Goal: Task Accomplishment & Management: Manage account settings

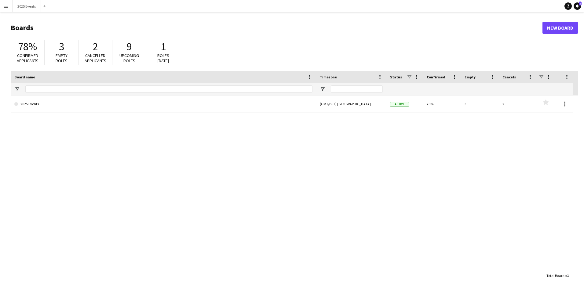
click at [6, 8] on app-icon "Menu" at bounding box center [6, 6] width 5 height 5
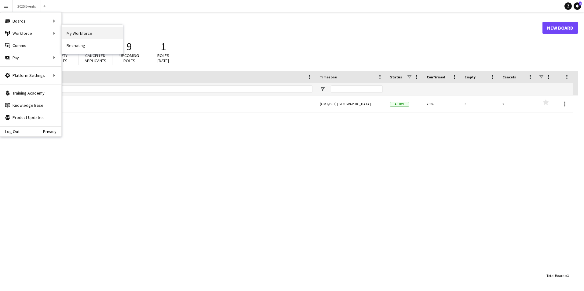
click at [96, 34] on link "My Workforce" at bounding box center [92, 33] width 61 height 12
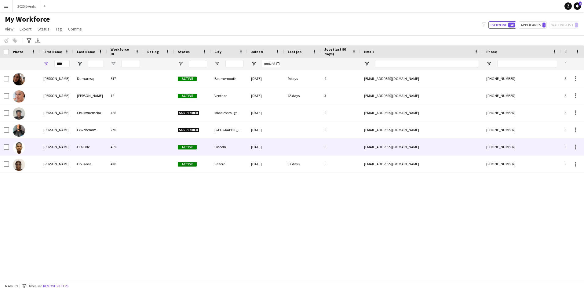
click at [139, 151] on div "409" at bounding box center [125, 147] width 37 height 17
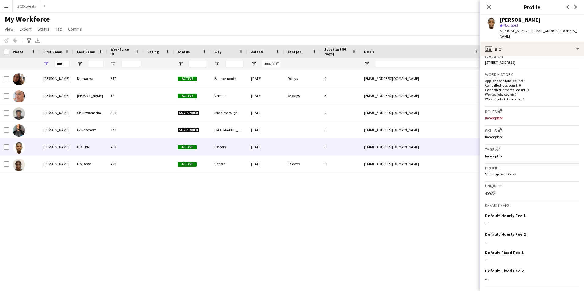
scroll to position [148, 0]
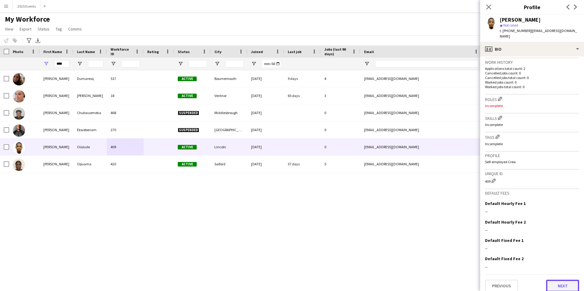
click at [555, 281] on button "Next" at bounding box center [562, 286] width 33 height 12
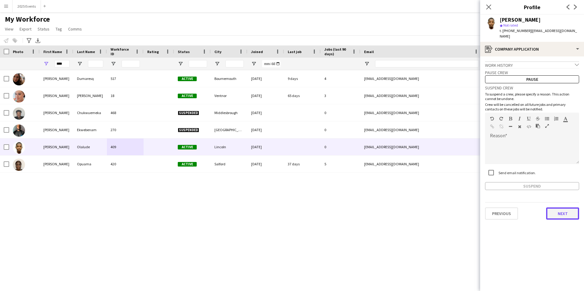
click at [561, 208] on button "Next" at bounding box center [562, 214] width 33 height 12
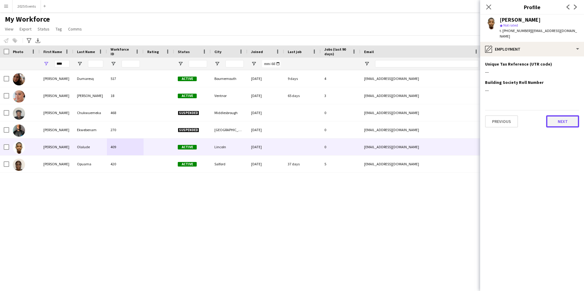
click at [568, 118] on button "Next" at bounding box center [562, 121] width 33 height 12
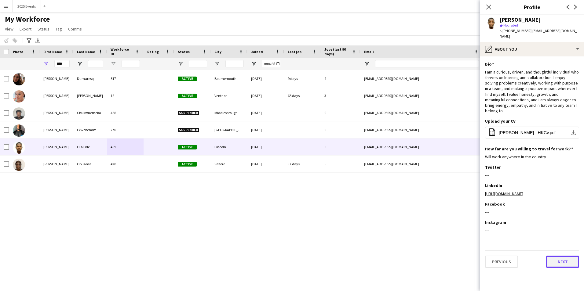
click at [566, 256] on button "Next" at bounding box center [562, 262] width 33 height 12
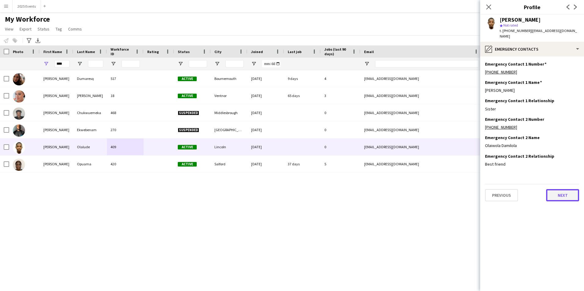
click at [556, 189] on button "Next" at bounding box center [562, 195] width 33 height 12
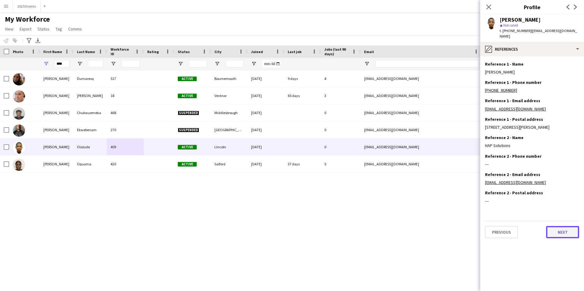
click at [560, 226] on button "Next" at bounding box center [562, 232] width 33 height 12
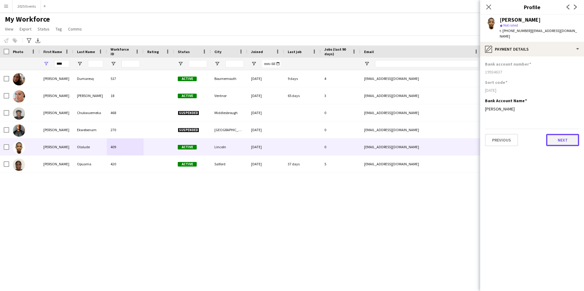
click at [555, 136] on button "Next" at bounding box center [562, 140] width 33 height 12
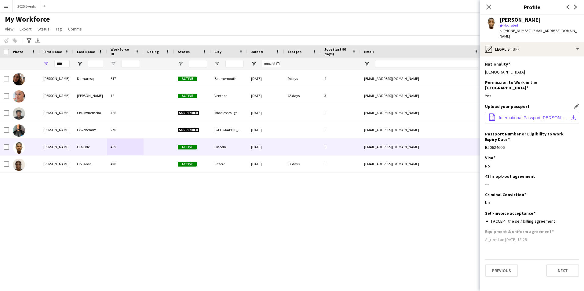
click at [525, 115] on span "International Passport [PERSON_NAME].pdf" at bounding box center [532, 117] width 69 height 5
drag, startPoint x: 506, startPoint y: 137, endPoint x: 483, endPoint y: 138, distance: 23.2
click at [483, 138] on app-section-data-types "Nationality Edit this field Nigerian Permission to Work in the [GEOGRAPHIC_DATA…" at bounding box center [532, 173] width 104 height 235
drag, startPoint x: 483, startPoint y: 138, endPoint x: 514, endPoint y: 137, distance: 30.9
click at [514, 145] on div "B50624606" at bounding box center [532, 147] width 94 height 5
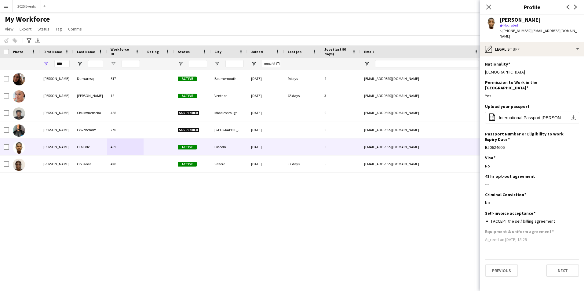
drag, startPoint x: 505, startPoint y: 137, endPoint x: 481, endPoint y: 137, distance: 24.1
click at [481, 137] on app-section-data-types "Nationality Edit this field Nigerian Permission to Work in the [GEOGRAPHIC_DATA…" at bounding box center [532, 173] width 104 height 235
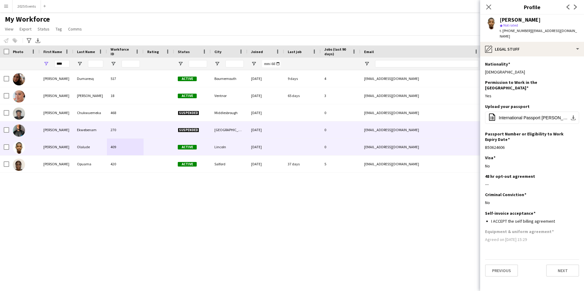
copy div "B50624606"
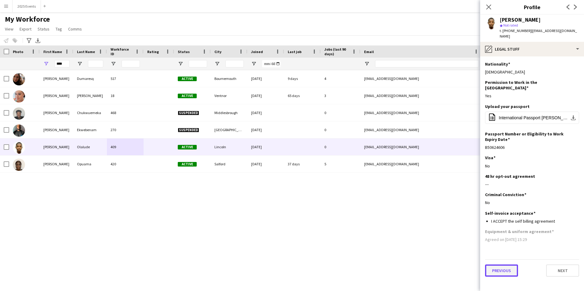
click at [508, 265] on button "Previous" at bounding box center [501, 271] width 33 height 12
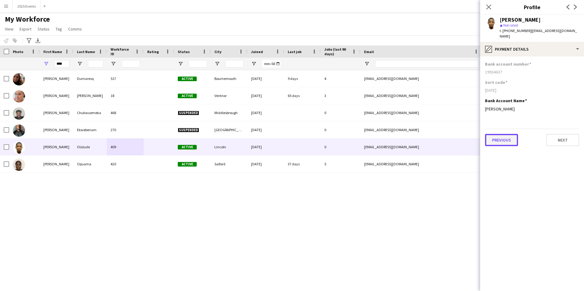
click at [503, 134] on button "Previous" at bounding box center [501, 140] width 33 height 12
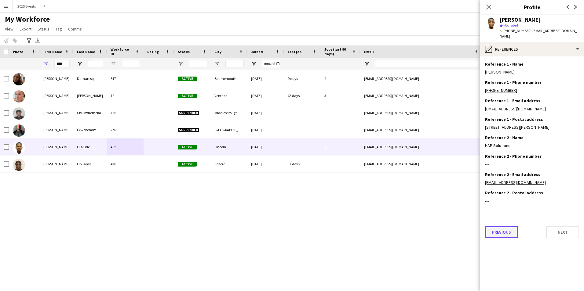
click at [510, 226] on button "Previous" at bounding box center [501, 232] width 33 height 12
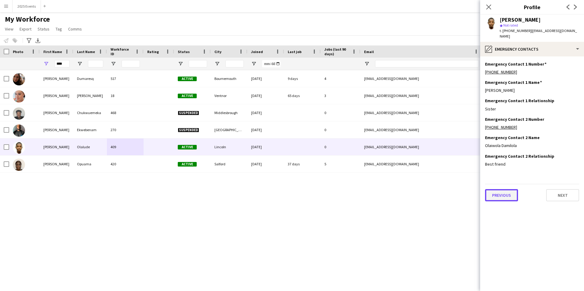
click at [505, 189] on button "Previous" at bounding box center [501, 195] width 33 height 12
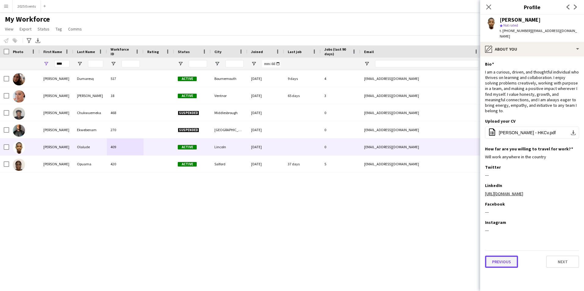
click at [511, 256] on button "Previous" at bounding box center [501, 262] width 33 height 12
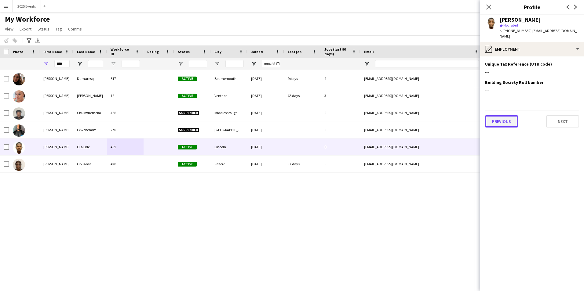
click at [507, 117] on button "Previous" at bounding box center [501, 121] width 33 height 12
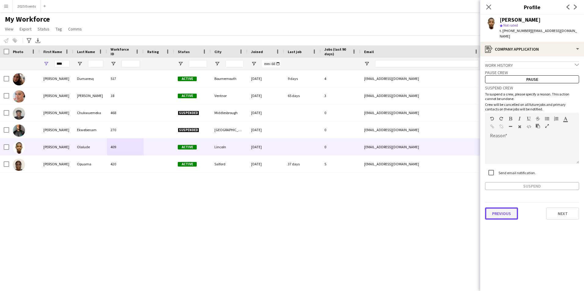
click at [508, 209] on button "Previous" at bounding box center [501, 214] width 33 height 12
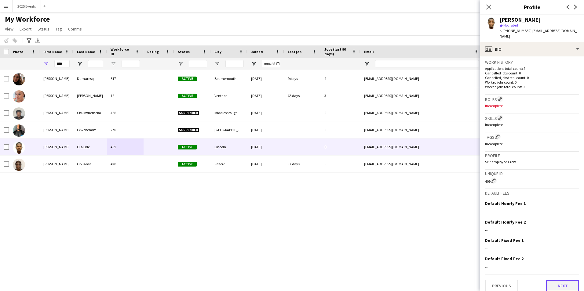
click at [555, 281] on button "Next" at bounding box center [562, 286] width 33 height 12
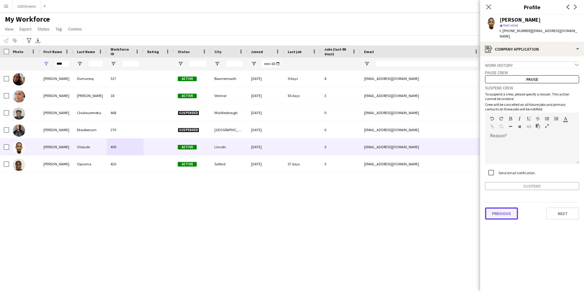
click at [499, 210] on button "Previous" at bounding box center [501, 214] width 33 height 12
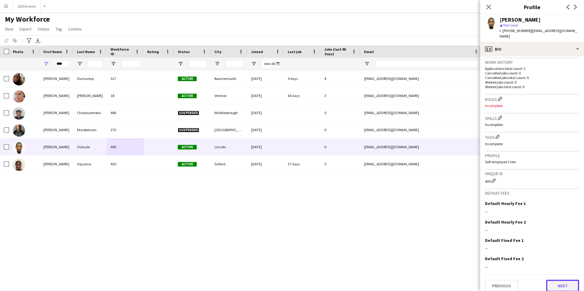
click at [553, 281] on button "Next" at bounding box center [562, 286] width 33 height 12
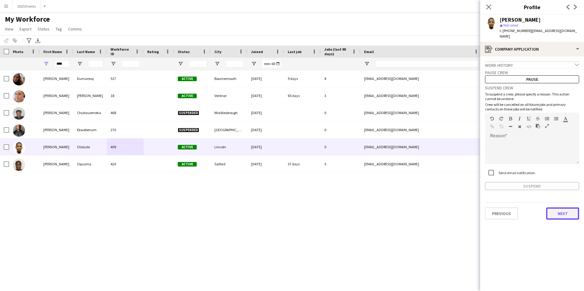
click at [556, 208] on button "Next" at bounding box center [562, 214] width 33 height 12
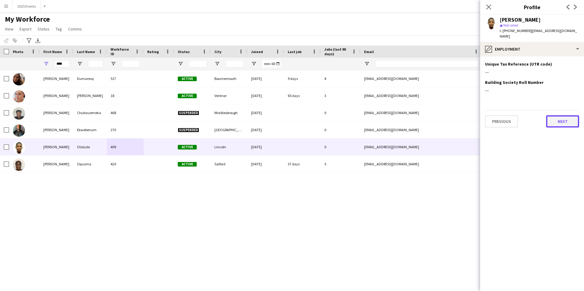
click at [570, 119] on button "Next" at bounding box center [562, 121] width 33 height 12
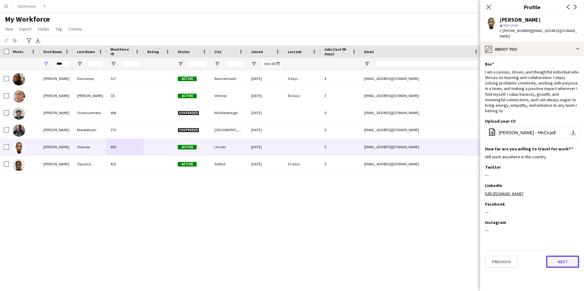
click at [558, 256] on button "Next" at bounding box center [562, 262] width 33 height 12
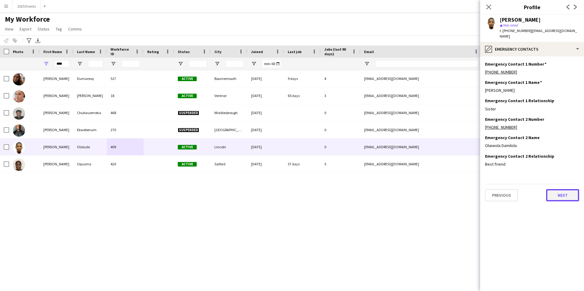
click at [559, 190] on button "Next" at bounding box center [562, 195] width 33 height 12
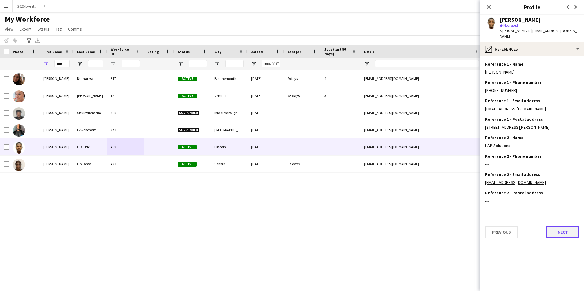
click at [559, 226] on button "Next" at bounding box center [562, 232] width 33 height 12
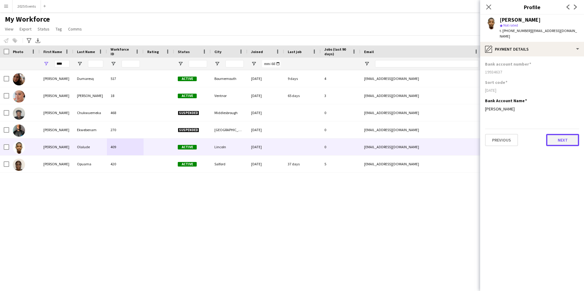
click at [564, 140] on button "Next" at bounding box center [562, 140] width 33 height 12
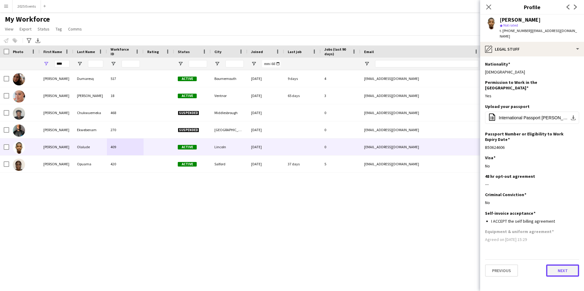
click at [567, 265] on button "Next" at bounding box center [562, 271] width 33 height 12
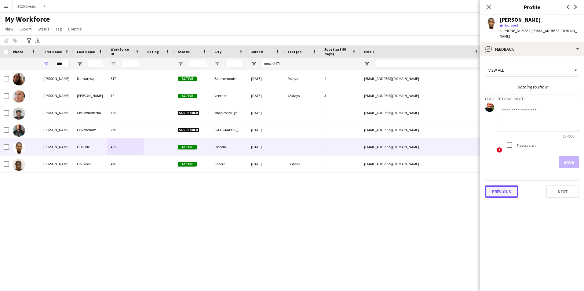
click at [509, 188] on button "Previous" at bounding box center [501, 192] width 33 height 12
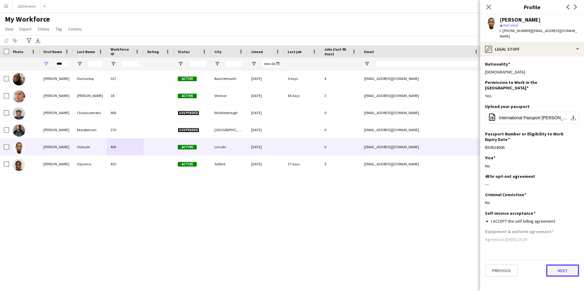
click at [560, 265] on button "Next" at bounding box center [562, 271] width 33 height 12
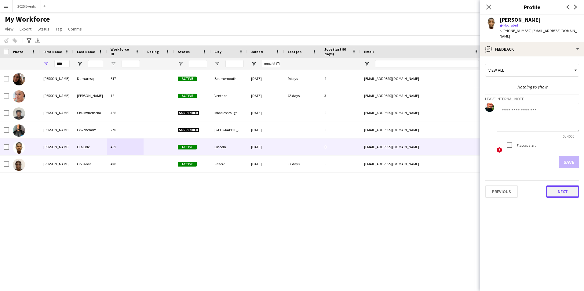
click at [568, 186] on button "Next" at bounding box center [562, 192] width 33 height 12
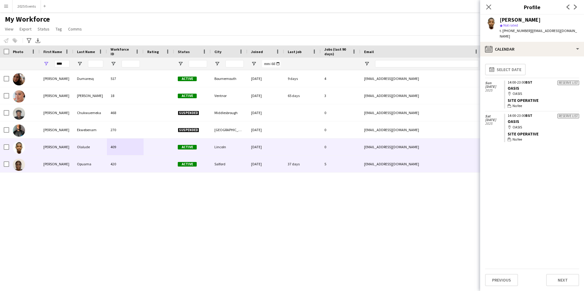
click at [299, 162] on div "37 days" at bounding box center [302, 164] width 37 height 17
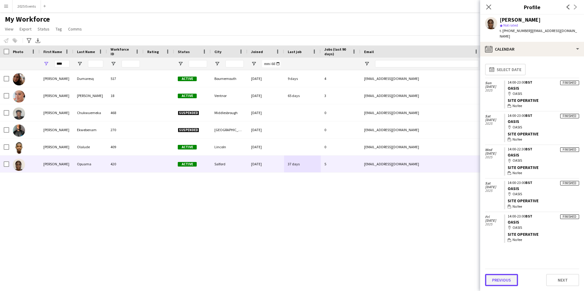
click at [501, 284] on button "Previous" at bounding box center [501, 280] width 33 height 12
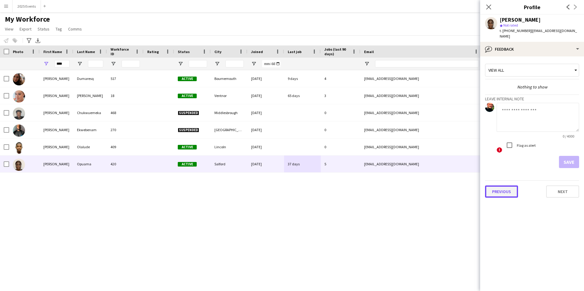
click at [501, 189] on button "Previous" at bounding box center [501, 192] width 33 height 12
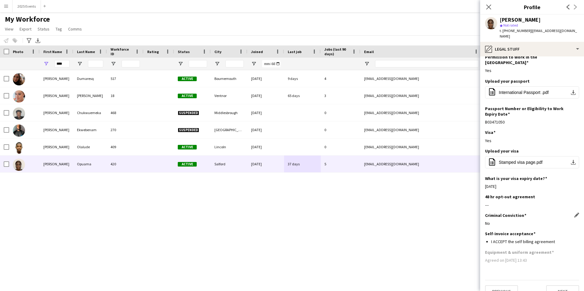
scroll to position [0, 0]
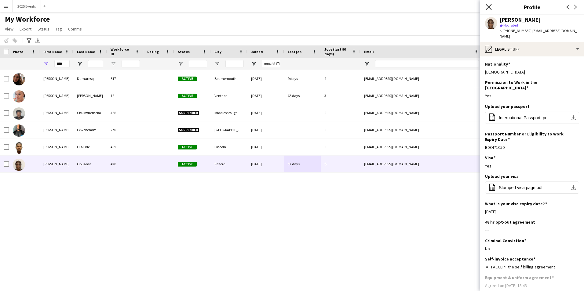
click at [487, 5] on icon at bounding box center [488, 7] width 6 height 6
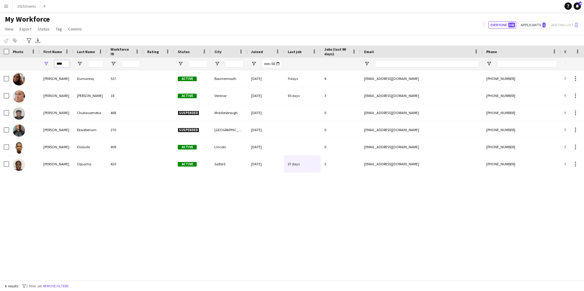
drag, startPoint x: 66, startPoint y: 65, endPoint x: 46, endPoint y: 66, distance: 20.2
click at [46, 66] on div "****" at bounding box center [57, 64] width 34 height 12
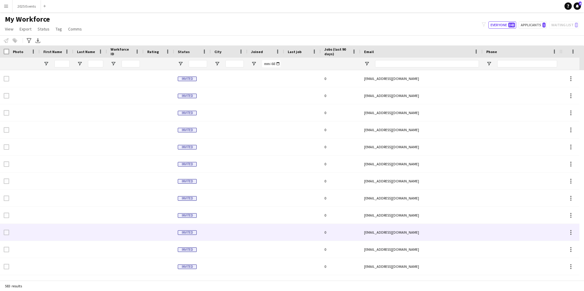
click at [112, 238] on div at bounding box center [125, 232] width 37 height 17
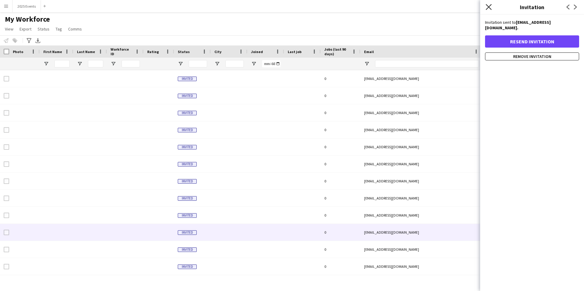
click at [487, 9] on icon "Close pop-in" at bounding box center [488, 7] width 6 height 6
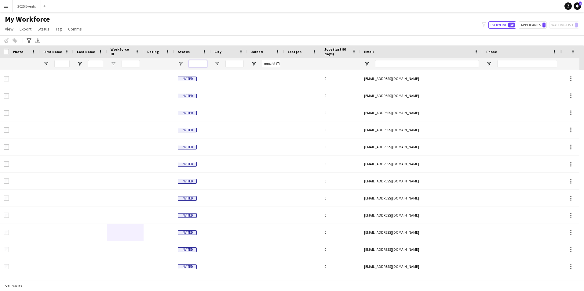
click at [191, 63] on input "Status Filter Input" at bounding box center [198, 63] width 18 height 7
click at [182, 63] on span "Open Filter Menu" at bounding box center [180, 63] width 5 height 5
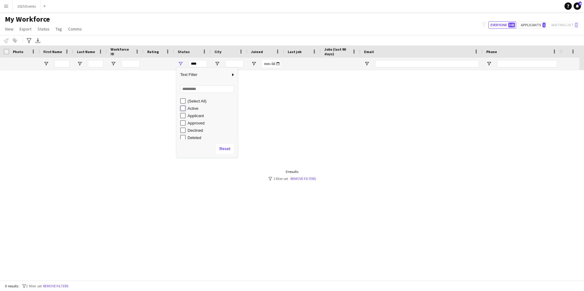
type input "**********"
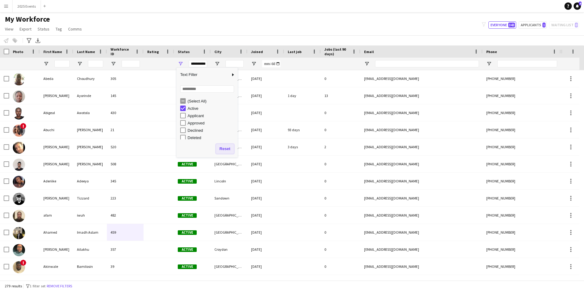
click at [224, 150] on button "Reset" at bounding box center [225, 149] width 18 height 10
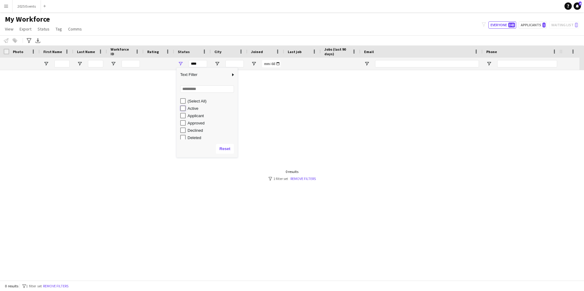
type input "**********"
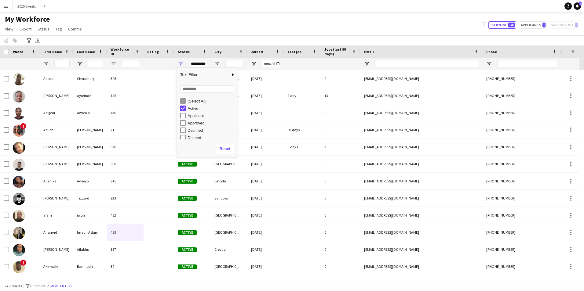
click at [201, 17] on div "My Workforce View Views Default view CF New view Update view Delete view Edit n…" at bounding box center [292, 25] width 584 height 21
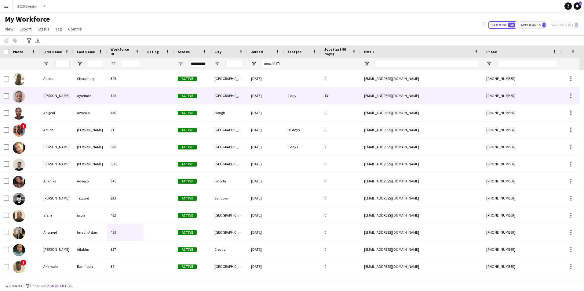
click at [307, 93] on div "1 day" at bounding box center [302, 95] width 37 height 17
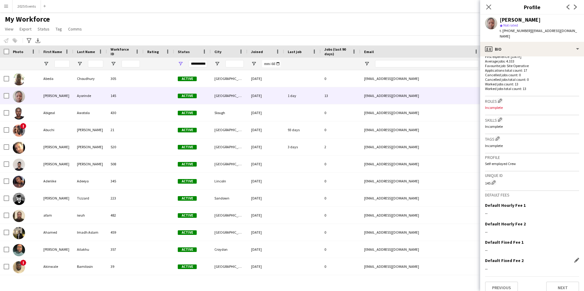
scroll to position [162, 0]
click at [558, 280] on button "Next" at bounding box center [562, 286] width 33 height 12
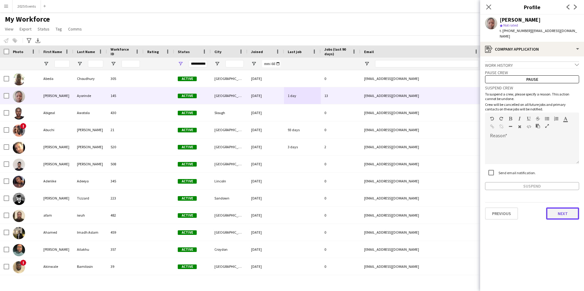
click at [559, 211] on button "Next" at bounding box center [562, 214] width 33 height 12
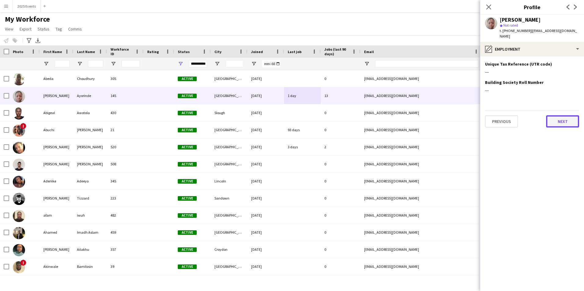
click at [554, 117] on button "Next" at bounding box center [562, 121] width 33 height 12
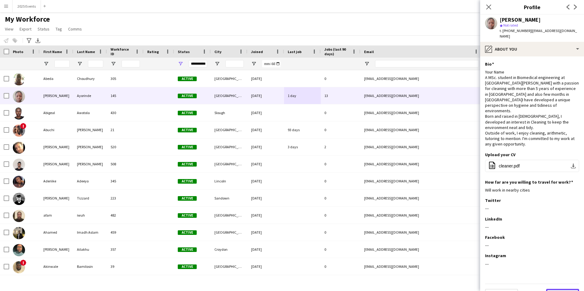
click at [566, 289] on button "Next" at bounding box center [562, 295] width 33 height 12
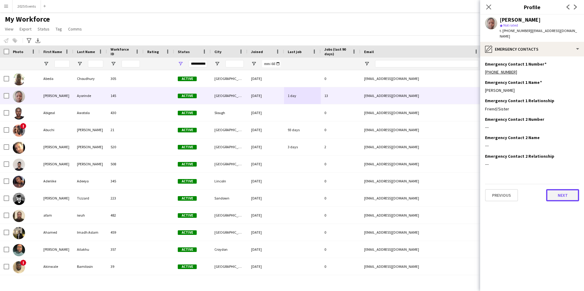
click at [565, 190] on button "Next" at bounding box center [562, 195] width 33 height 12
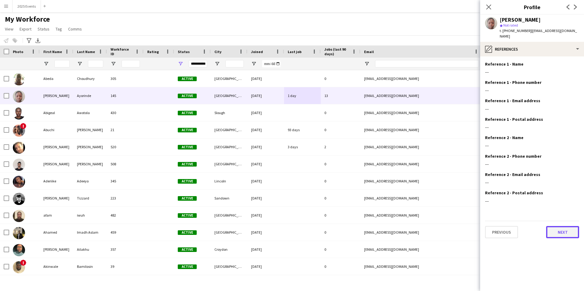
click at [566, 226] on button "Next" at bounding box center [562, 232] width 33 height 12
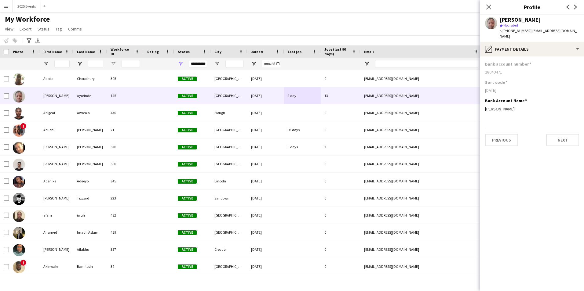
click at [561, 141] on app-section-data-types "Bank account number [FINANCIAL_ID] Sort code [DATE] Bank Account Name Edit this…" at bounding box center [532, 173] width 104 height 235
click at [560, 134] on button "Next" at bounding box center [562, 140] width 33 height 12
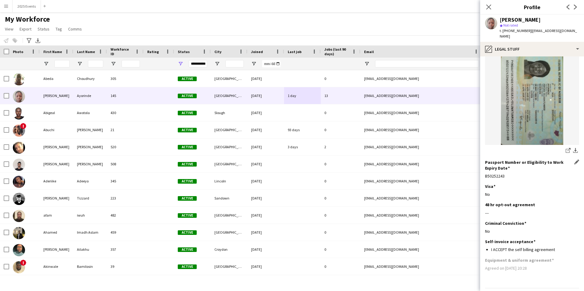
scroll to position [64, 0]
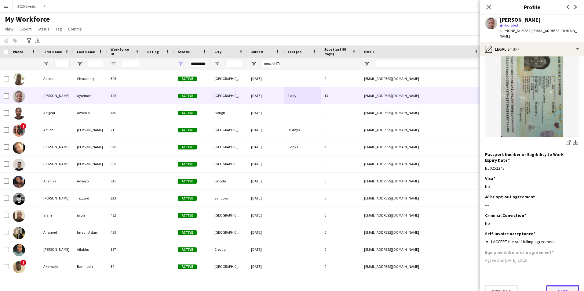
click at [560, 285] on button "Next" at bounding box center [562, 291] width 33 height 12
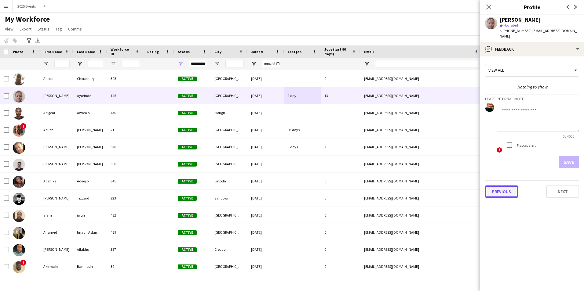
click at [502, 186] on button "Previous" at bounding box center [501, 192] width 33 height 12
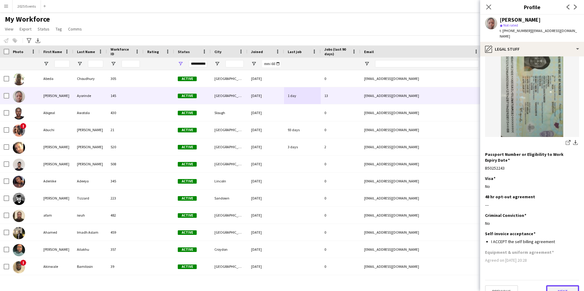
click at [558, 285] on button "Next" at bounding box center [562, 291] width 33 height 12
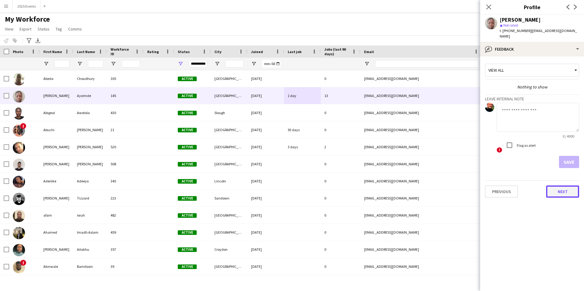
click at [564, 189] on button "Next" at bounding box center [562, 192] width 33 height 12
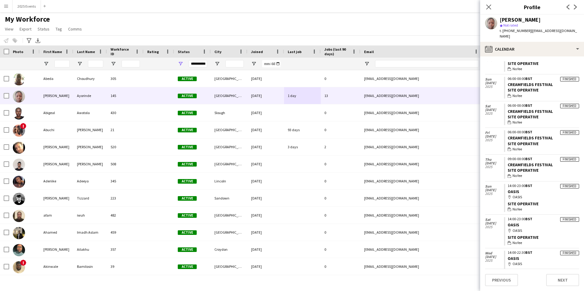
scroll to position [0, 0]
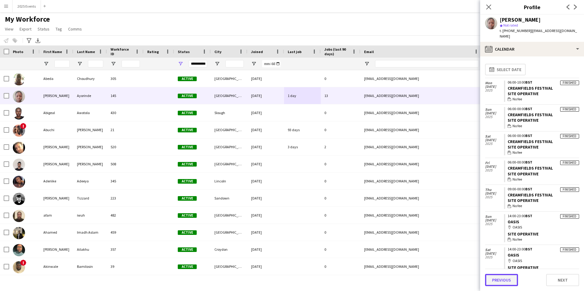
click at [501, 284] on button "Previous" at bounding box center [501, 280] width 33 height 12
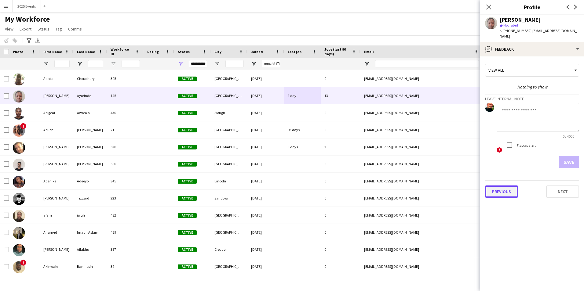
click at [500, 186] on button "Previous" at bounding box center [501, 192] width 33 height 12
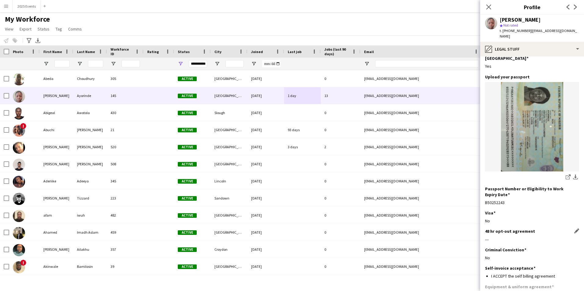
scroll to position [64, 0]
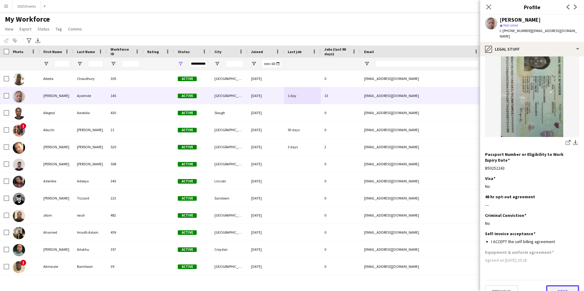
click at [564, 285] on button "Next" at bounding box center [562, 291] width 33 height 12
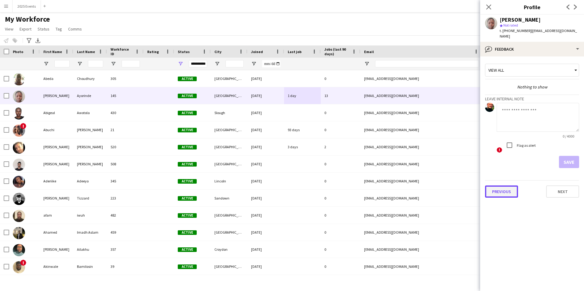
click at [507, 187] on button "Previous" at bounding box center [501, 192] width 33 height 12
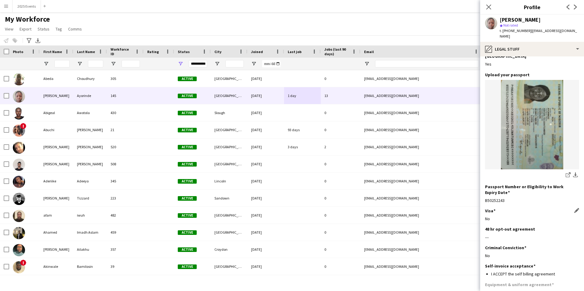
scroll to position [0, 0]
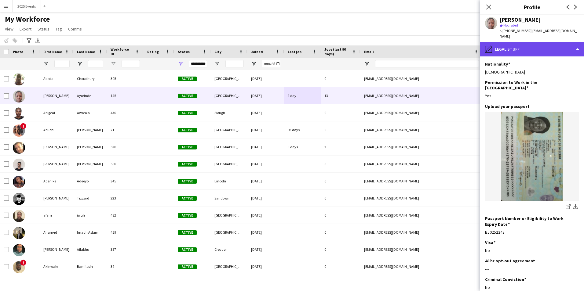
click at [577, 45] on div "pencil4 Legal Stuff" at bounding box center [532, 49] width 104 height 15
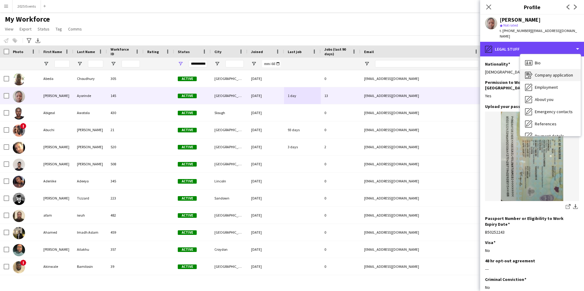
scroll to position [45, 0]
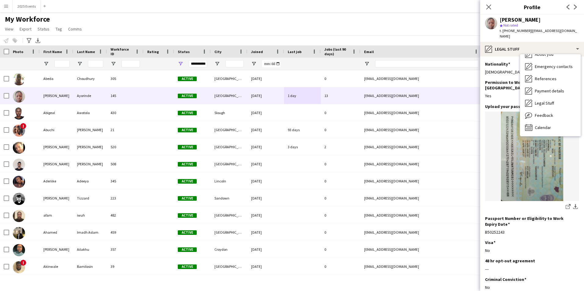
click at [574, 257] on app-section-data-types "Nationality Edit this field Nigerian Permission to Work in the [GEOGRAPHIC_DATA…" at bounding box center [532, 173] width 104 height 235
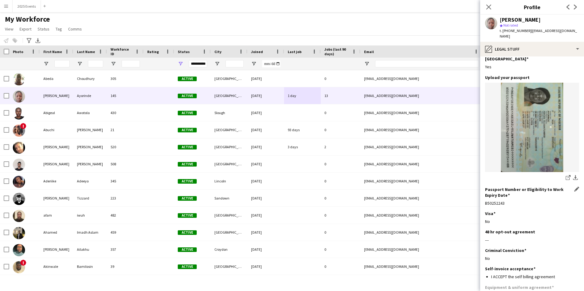
scroll to position [64, 0]
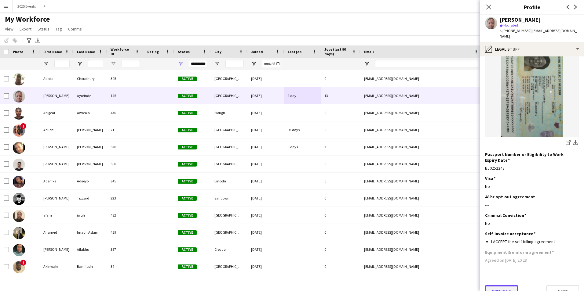
click at [504, 285] on button "Previous" at bounding box center [501, 291] width 33 height 12
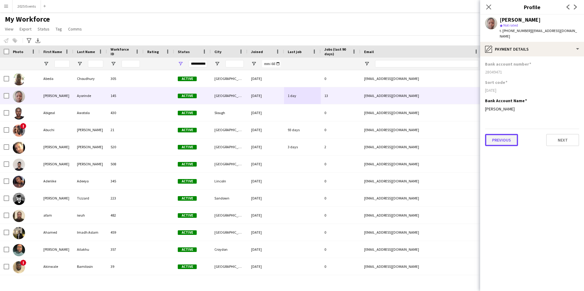
click at [510, 135] on button "Previous" at bounding box center [501, 140] width 33 height 12
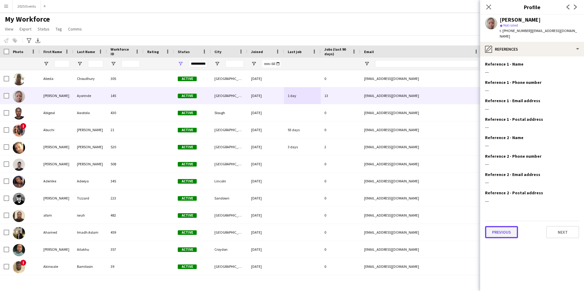
click at [505, 226] on button "Previous" at bounding box center [501, 232] width 33 height 12
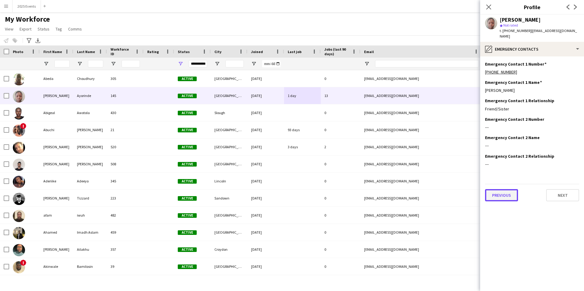
click at [512, 189] on button "Previous" at bounding box center [501, 195] width 33 height 12
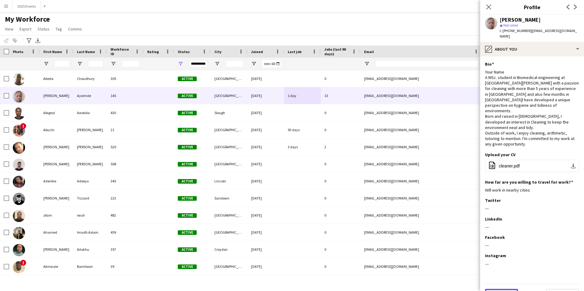
click at [506, 289] on button "Previous" at bounding box center [501, 295] width 33 height 12
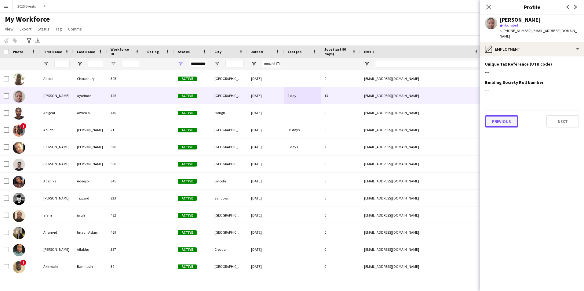
click at [506, 117] on button "Previous" at bounding box center [501, 121] width 33 height 12
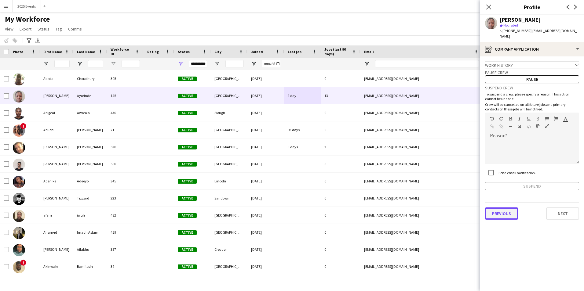
click at [508, 208] on button "Previous" at bounding box center [501, 214] width 33 height 12
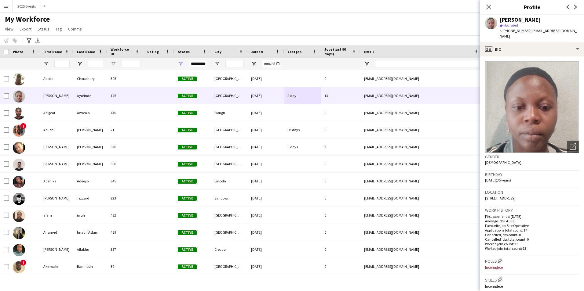
scroll to position [162, 0]
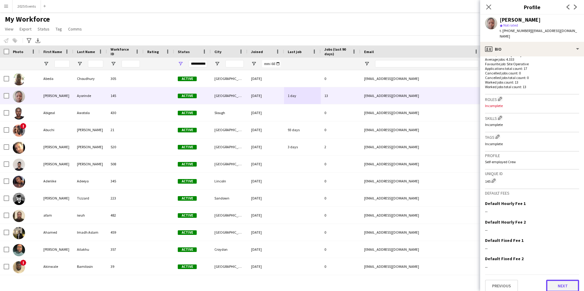
click at [569, 283] on button "Next" at bounding box center [562, 286] width 33 height 12
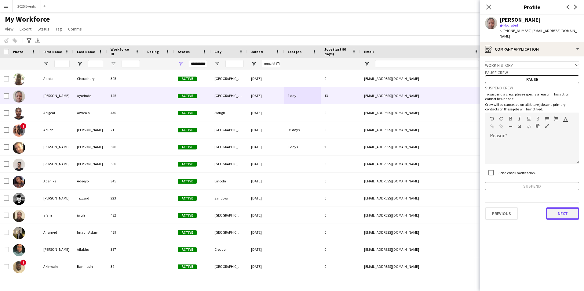
click at [565, 208] on button "Next" at bounding box center [562, 214] width 33 height 12
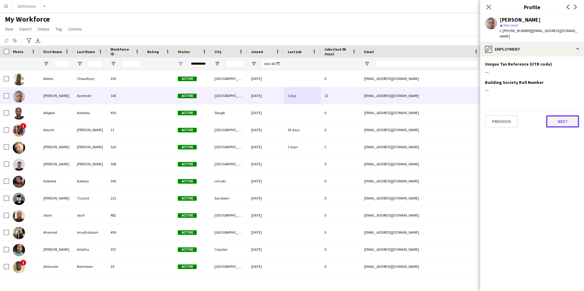
click at [559, 117] on button "Next" at bounding box center [562, 121] width 33 height 12
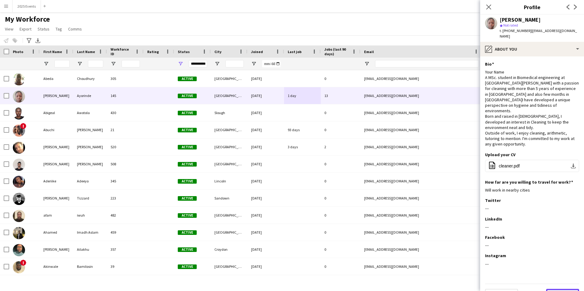
click at [559, 289] on button "Next" at bounding box center [562, 295] width 33 height 12
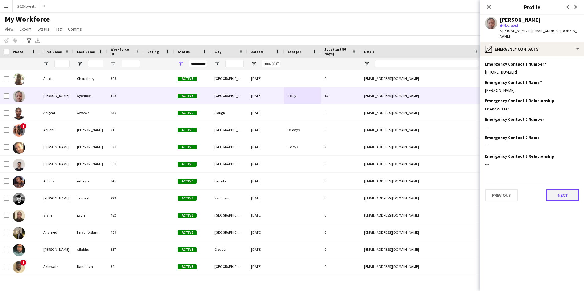
click at [568, 191] on button "Next" at bounding box center [562, 195] width 33 height 12
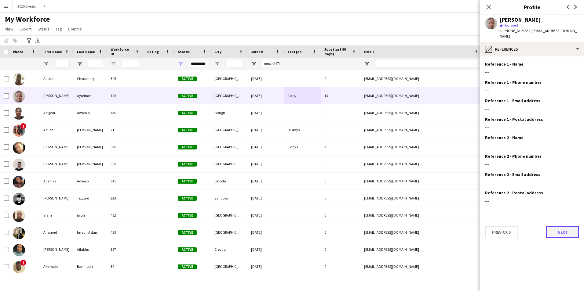
click at [561, 231] on button "Next" at bounding box center [562, 232] width 33 height 12
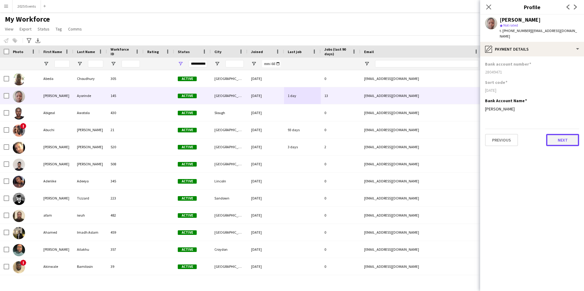
click at [559, 137] on button "Next" at bounding box center [562, 140] width 33 height 12
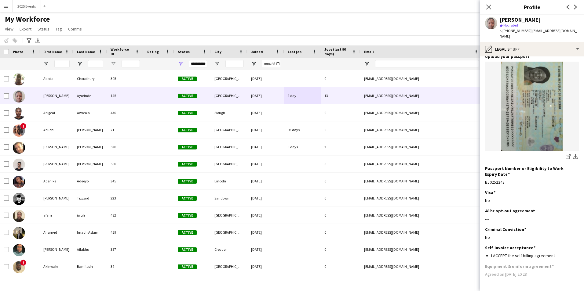
scroll to position [64, 0]
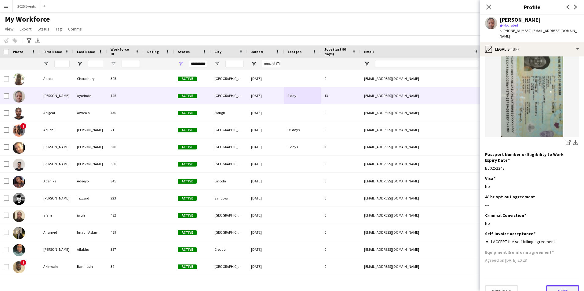
click at [563, 285] on button "Next" at bounding box center [562, 291] width 33 height 12
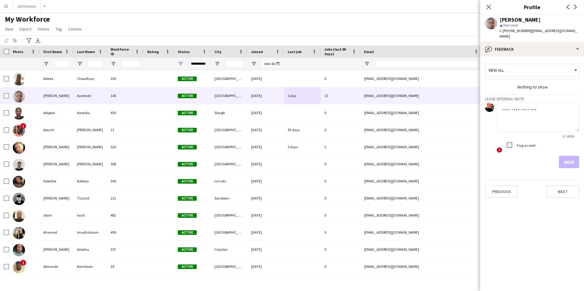
click at [521, 65] on div "View all" at bounding box center [528, 70] width 87 height 12
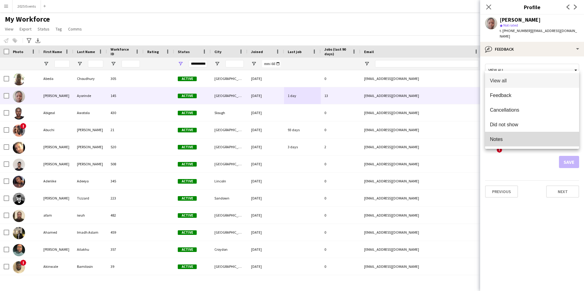
click at [500, 137] on span "Notes" at bounding box center [532, 139] width 84 height 6
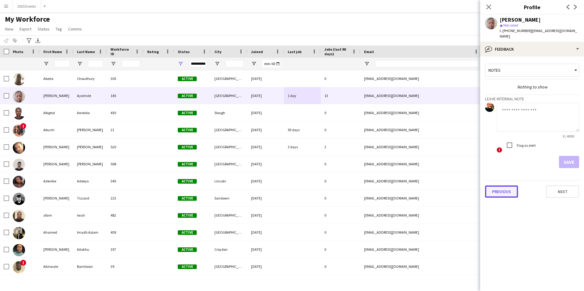
click at [507, 186] on button "Previous" at bounding box center [501, 192] width 33 height 12
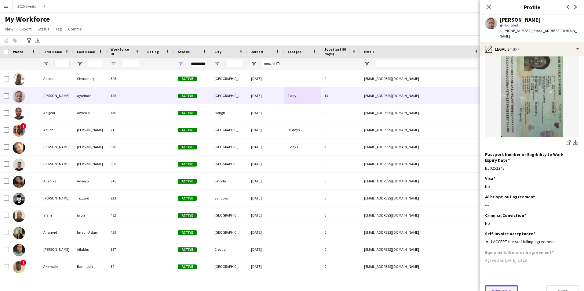
click at [507, 285] on button "Previous" at bounding box center [501, 291] width 33 height 12
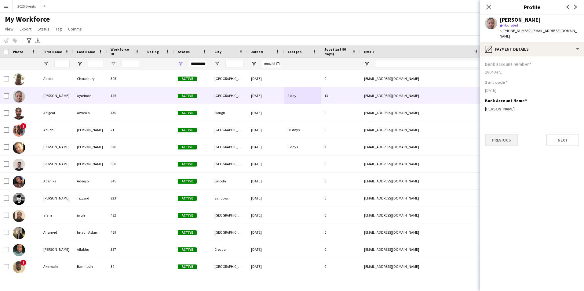
scroll to position [0, 0]
click at [499, 137] on button "Previous" at bounding box center [501, 140] width 33 height 12
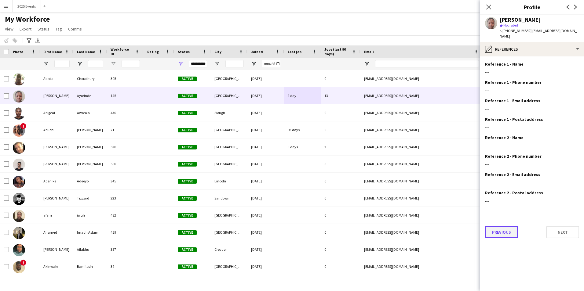
click at [500, 226] on button "Previous" at bounding box center [501, 232] width 33 height 12
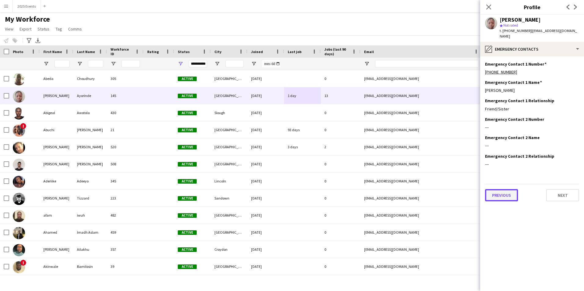
click at [512, 189] on button "Previous" at bounding box center [501, 195] width 33 height 12
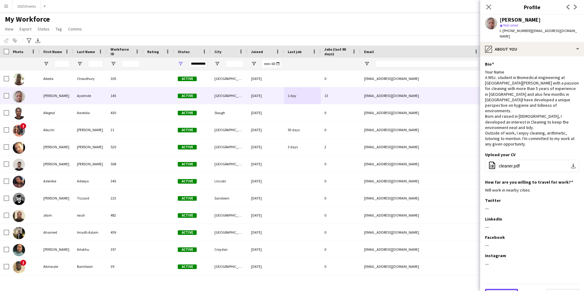
click at [501, 289] on button "Previous" at bounding box center [501, 295] width 33 height 12
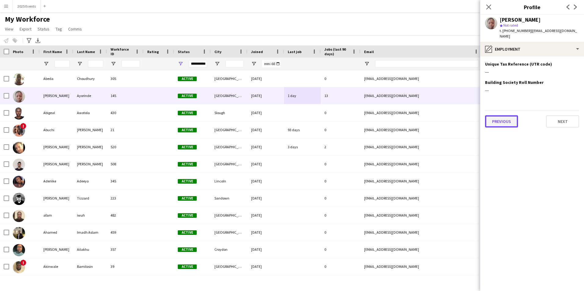
click at [499, 120] on button "Previous" at bounding box center [501, 121] width 33 height 12
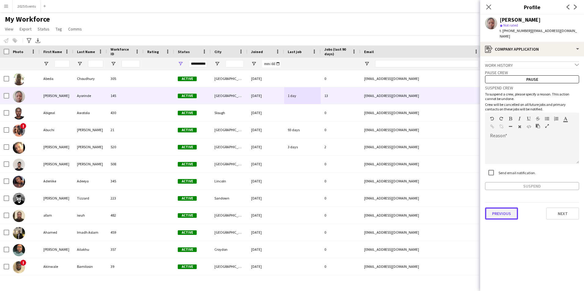
click at [503, 208] on button "Previous" at bounding box center [501, 214] width 33 height 12
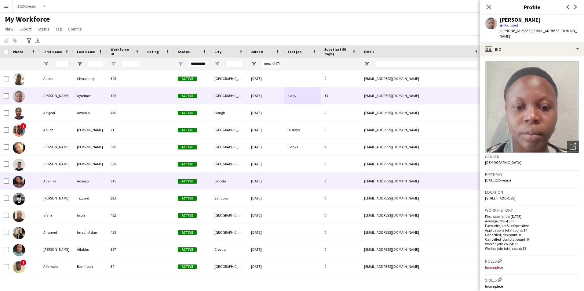
drag, startPoint x: 501, startPoint y: 174, endPoint x: 473, endPoint y: 174, distance: 28.1
click at [473, 174] on body "Menu Boards Boards Boards All jobs Status Workforce Workforce My Workforce Recr…" at bounding box center [292, 145] width 584 height 291
drag, startPoint x: 473, startPoint y: 174, endPoint x: 512, endPoint y: 182, distance: 39.2
click at [510, 183] on div "Birthday [DEMOGRAPHIC_DATA] (35 years)" at bounding box center [532, 180] width 94 height 18
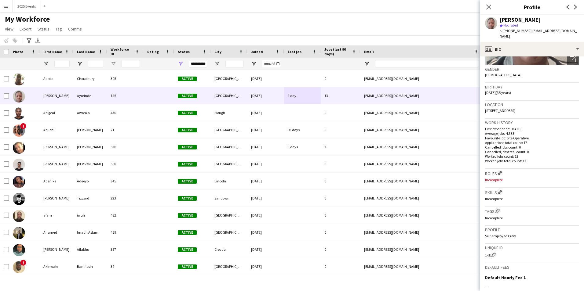
scroll to position [162, 0]
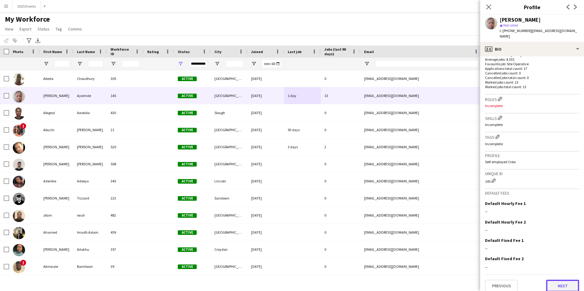
click at [561, 282] on button "Next" at bounding box center [562, 286] width 33 height 12
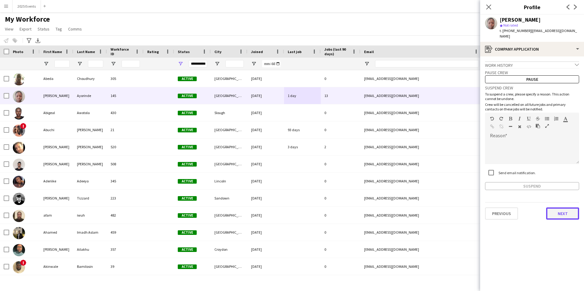
click at [553, 208] on button "Next" at bounding box center [562, 214] width 33 height 12
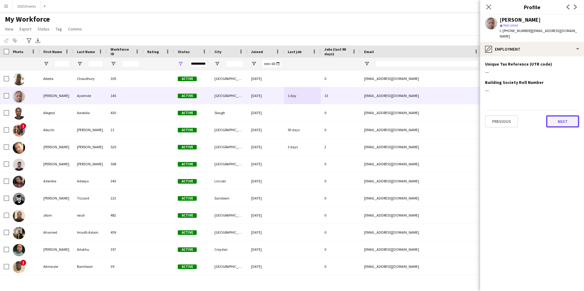
click at [564, 118] on button "Next" at bounding box center [562, 121] width 33 height 12
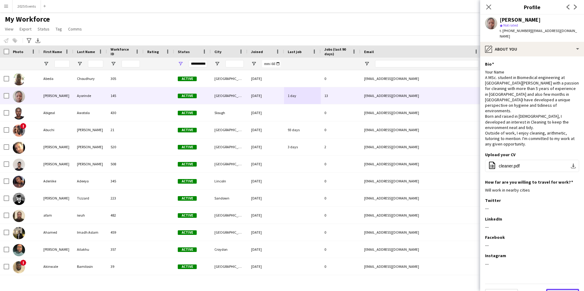
click at [561, 289] on button "Next" at bounding box center [562, 295] width 33 height 12
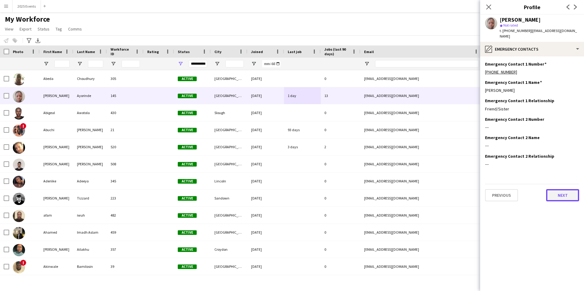
click at [560, 190] on button "Next" at bounding box center [562, 195] width 33 height 12
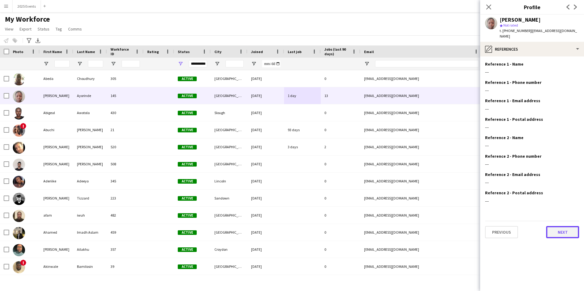
click at [563, 226] on button "Next" at bounding box center [562, 232] width 33 height 12
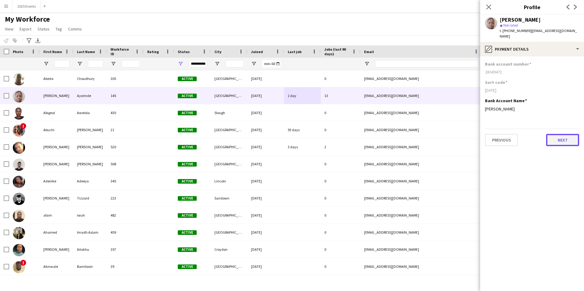
click at [557, 134] on button "Next" at bounding box center [562, 140] width 33 height 12
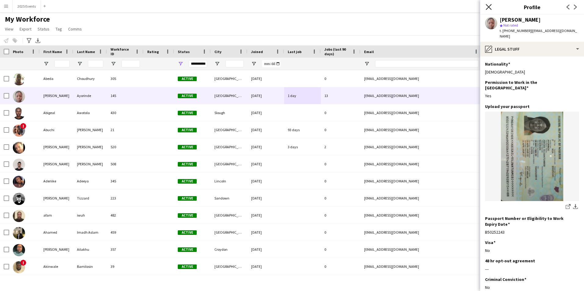
click at [488, 5] on icon "Close pop-in" at bounding box center [488, 7] width 6 height 6
